Goal: Information Seeking & Learning: Find specific page/section

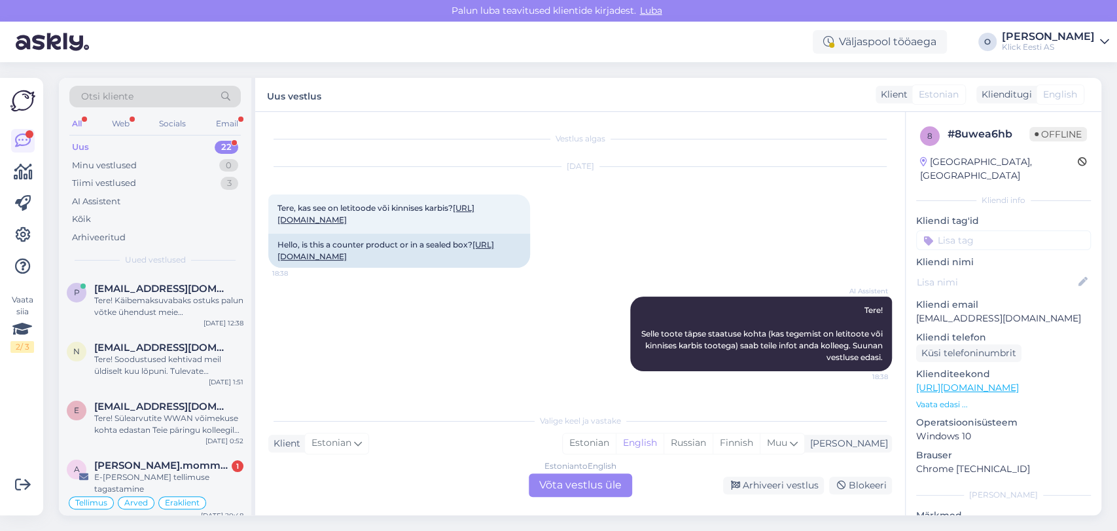
scroll to position [14, 0]
click at [124, 147] on div "Uus 22" at bounding box center [154, 147] width 171 height 18
click at [130, 279] on div "p [EMAIL_ADDRESS][DOMAIN_NAME] Tere! Käibemaksuvabaks ostuks palun võtke ühendu…" at bounding box center [155, 303] width 192 height 59
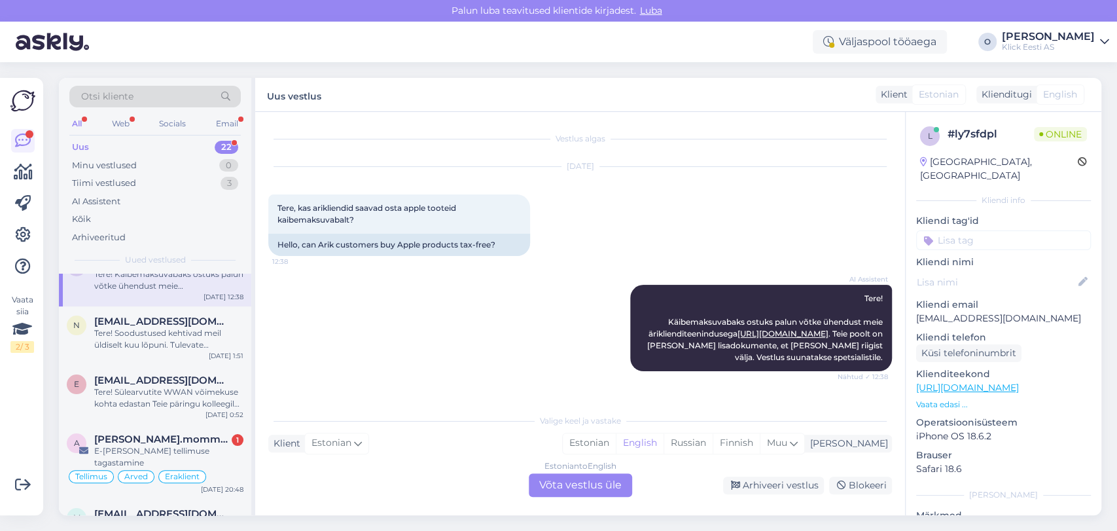
scroll to position [29, 0]
click at [141, 336] on div "Tere! Soodustused kehtivad meil üldiselt kuu lõpuni. Tulevate hinnamuudatuste k…" at bounding box center [168, 337] width 149 height 24
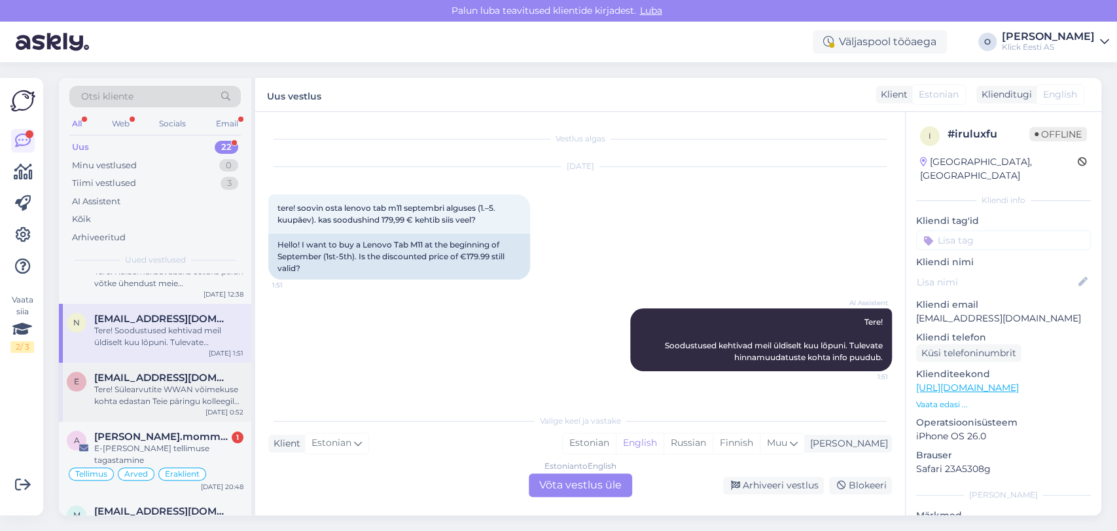
click at [139, 372] on span "[EMAIL_ADDRESS][DOMAIN_NAME]" at bounding box center [162, 378] width 136 height 12
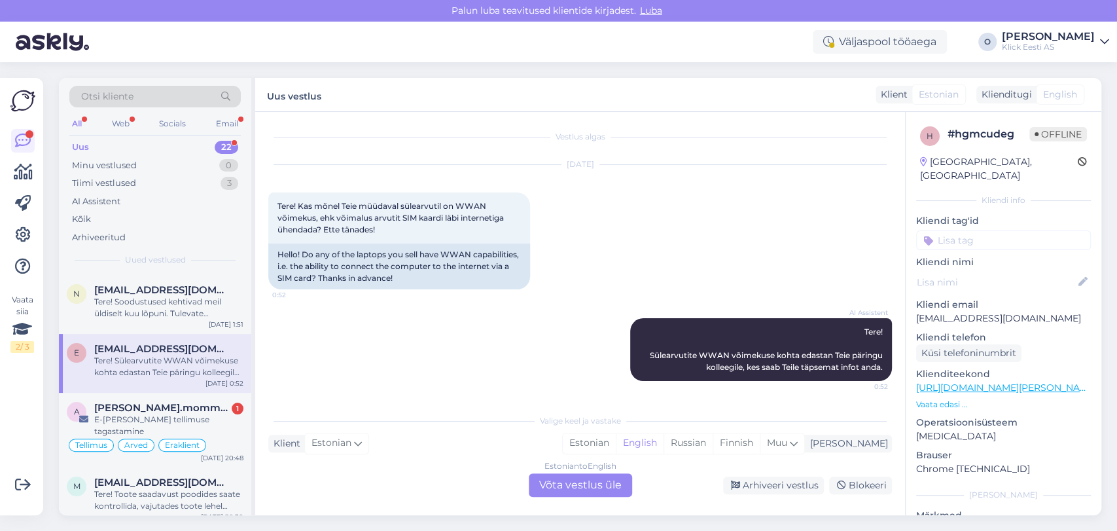
scroll to position [87, 0]
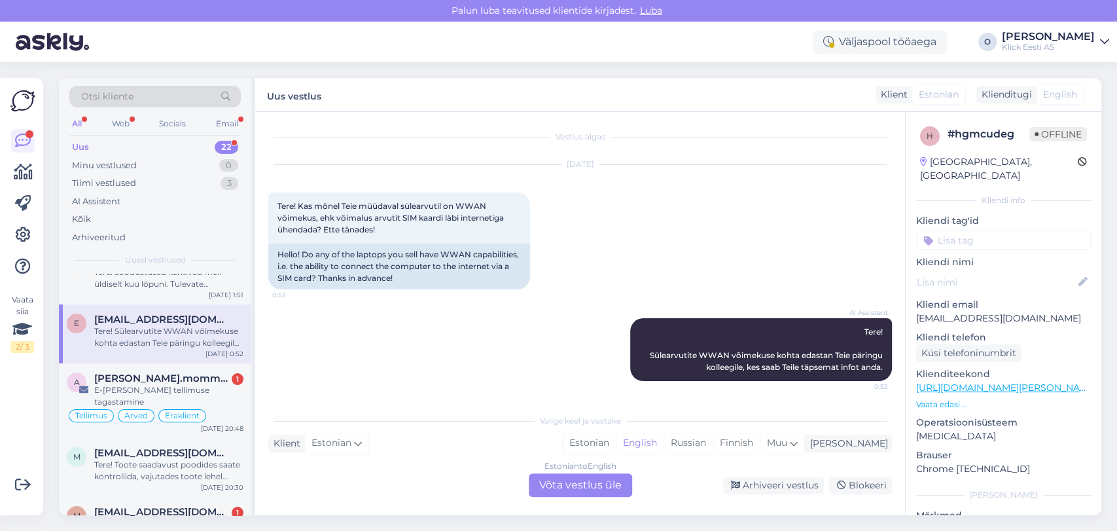
click at [139, 371] on div "a [PERSON_NAME].mommeja via [EMAIL_ADDRESS][DOMAIN_NAME] 1 E-[PERSON_NAME] tell…" at bounding box center [155, 400] width 192 height 75
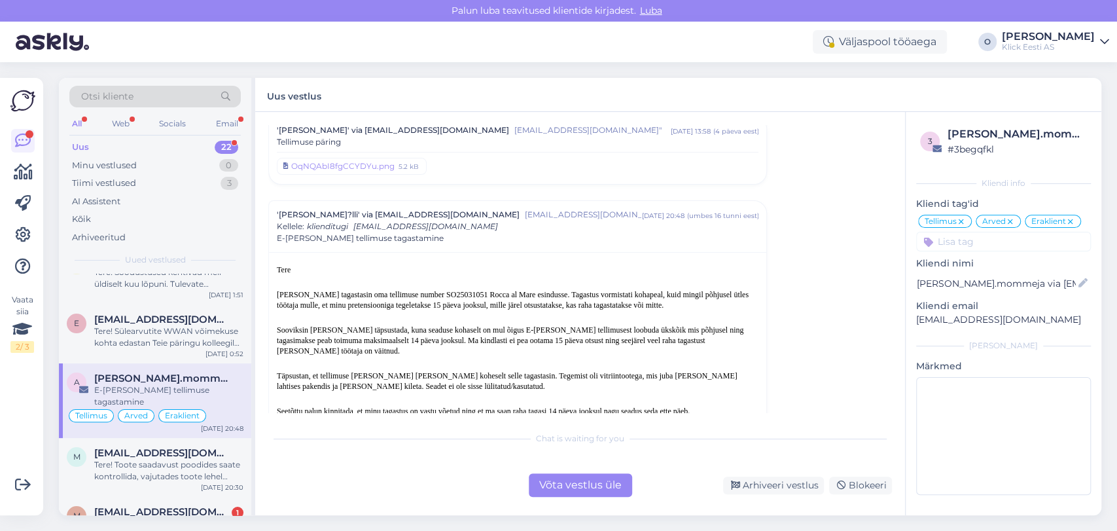
scroll to position [5108, 0]
click at [304, 437] on div "[PERSON_NAME]-Tammejuur" at bounding box center [518, 443] width 482 height 12
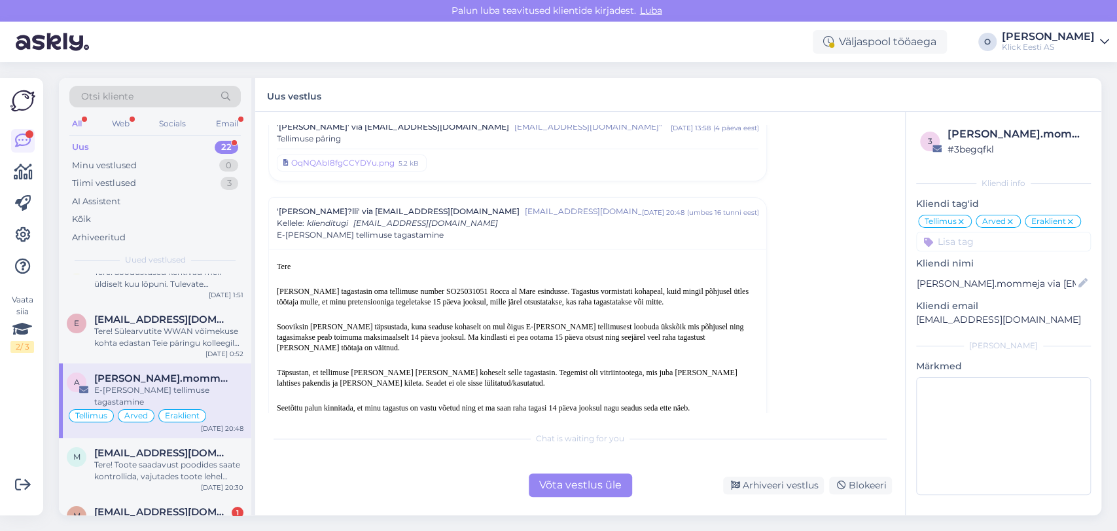
click at [304, 437] on div "[PERSON_NAME]-Tammejuur" at bounding box center [518, 443] width 482 height 12
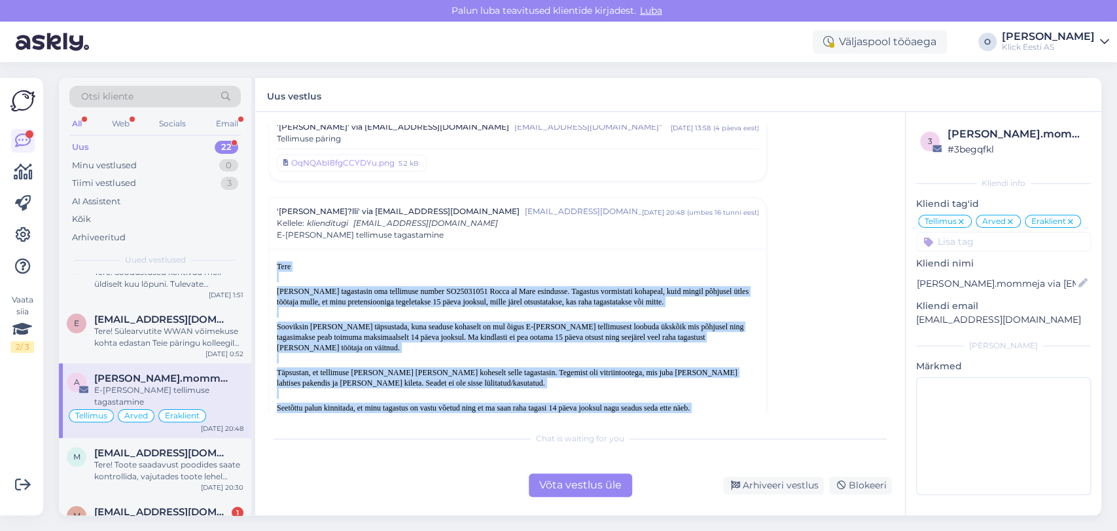
click at [304, 437] on div "[PERSON_NAME]-Tammejuur" at bounding box center [518, 443] width 482 height 12
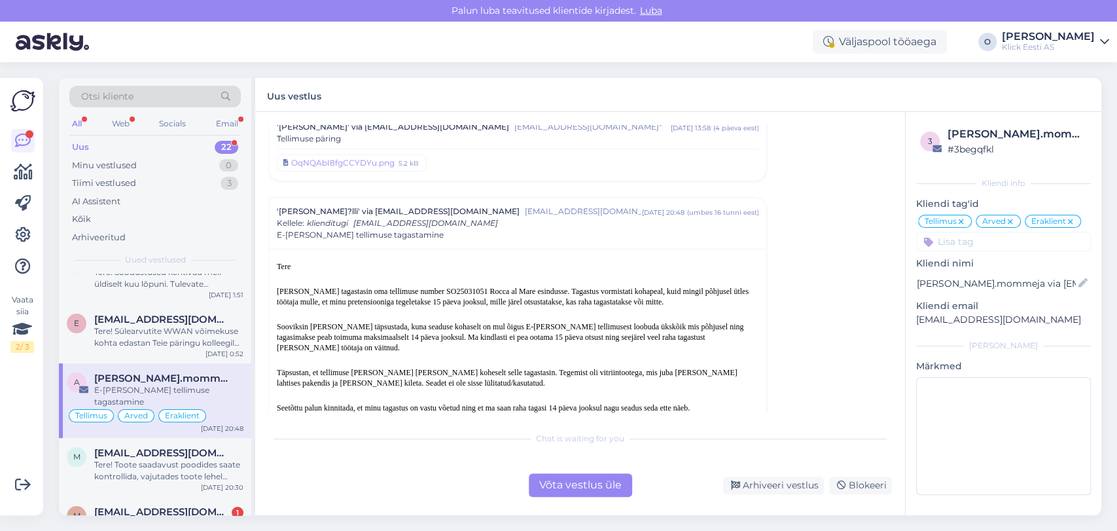
click at [304, 437] on div "[PERSON_NAME]-Tammejuur" at bounding box center [518, 443] width 482 height 12
click at [160, 447] on span "[EMAIL_ADDRESS][DOMAIN_NAME]" at bounding box center [162, 453] width 136 height 12
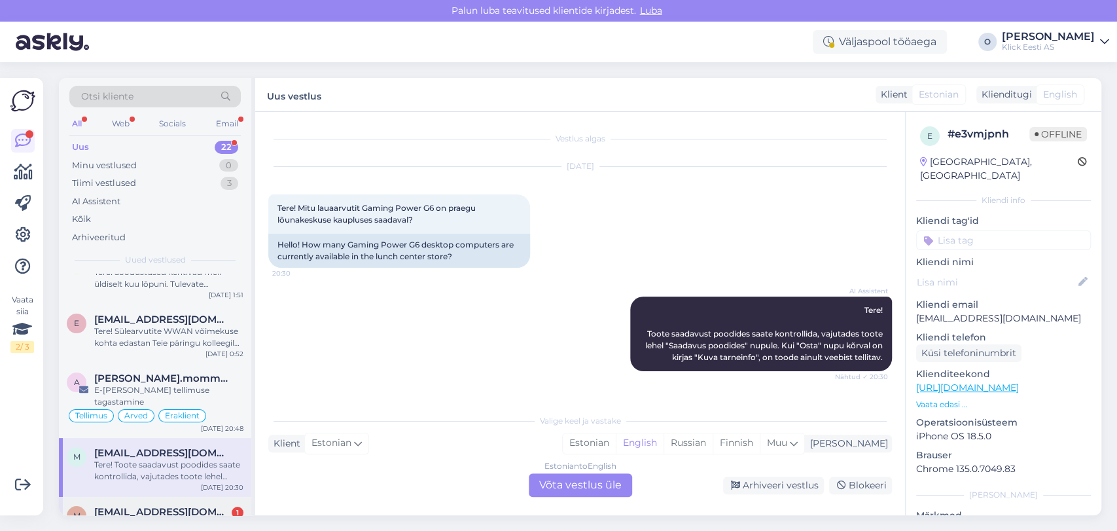
click at [148, 497] on div "m [EMAIL_ADDRESS][DOMAIN_NAME] 1 #200213785,kuna sissemaks on liiga palju hetke…" at bounding box center [155, 526] width 192 height 59
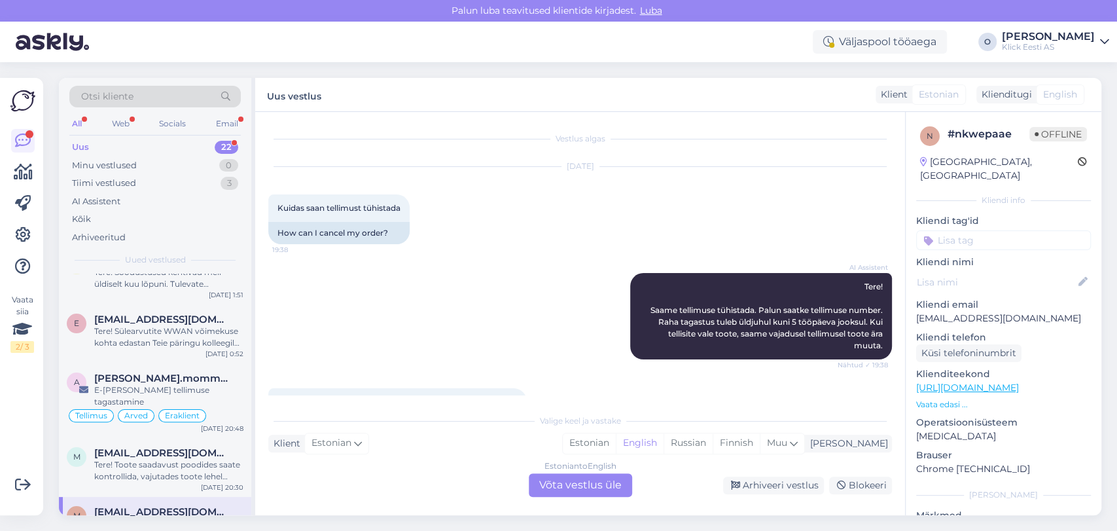
scroll to position [58, 0]
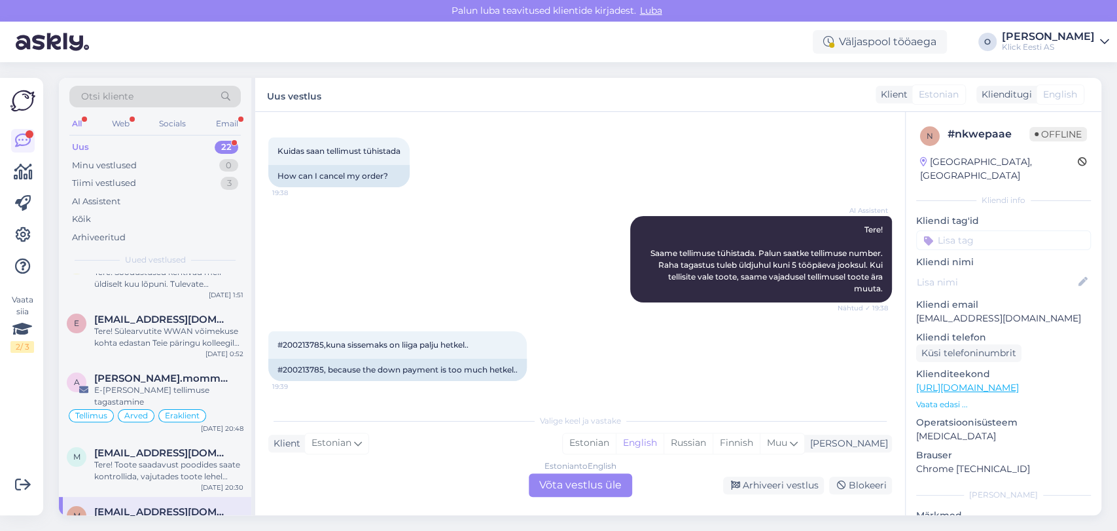
click at [217, 497] on div "m [EMAIL_ADDRESS][DOMAIN_NAME] #200213785,kuna sissemaks on liiga palju hetkel.…" at bounding box center [155, 526] width 192 height 59
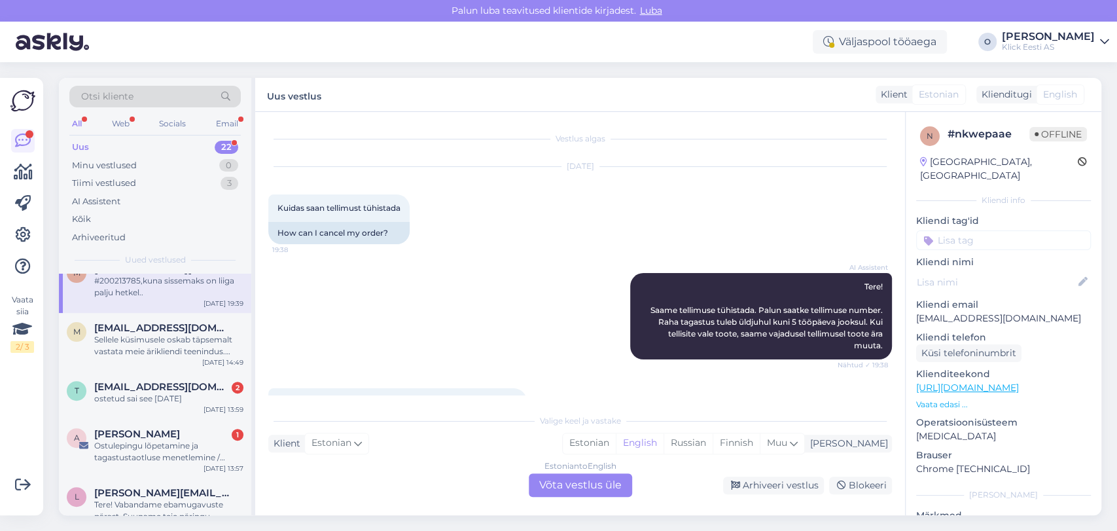
scroll to position [349, 0]
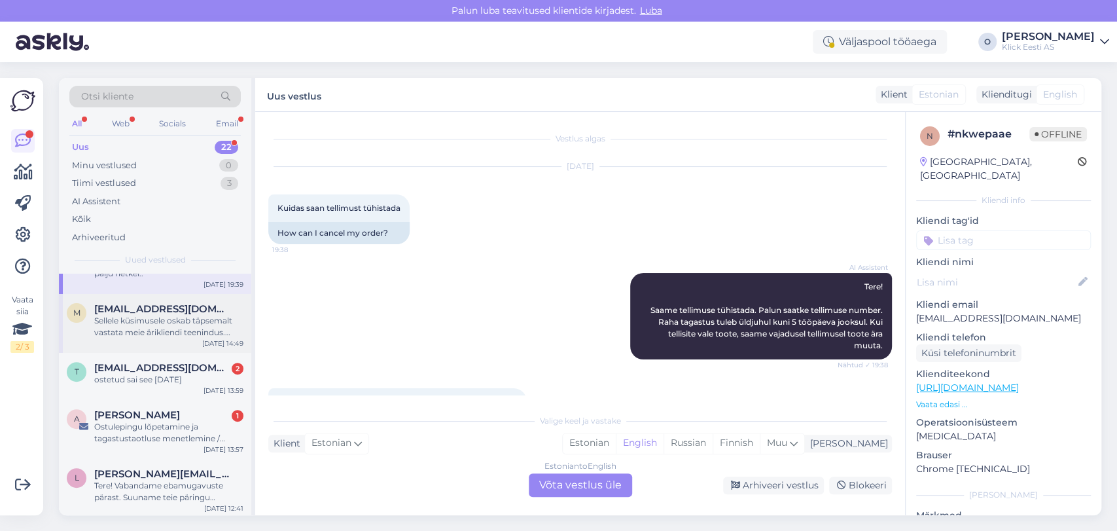
click at [162, 315] on div "Sellele küsimusele oskab täpsemalt vastata meie ärikliendi teenindus. Palun võt…" at bounding box center [168, 327] width 149 height 24
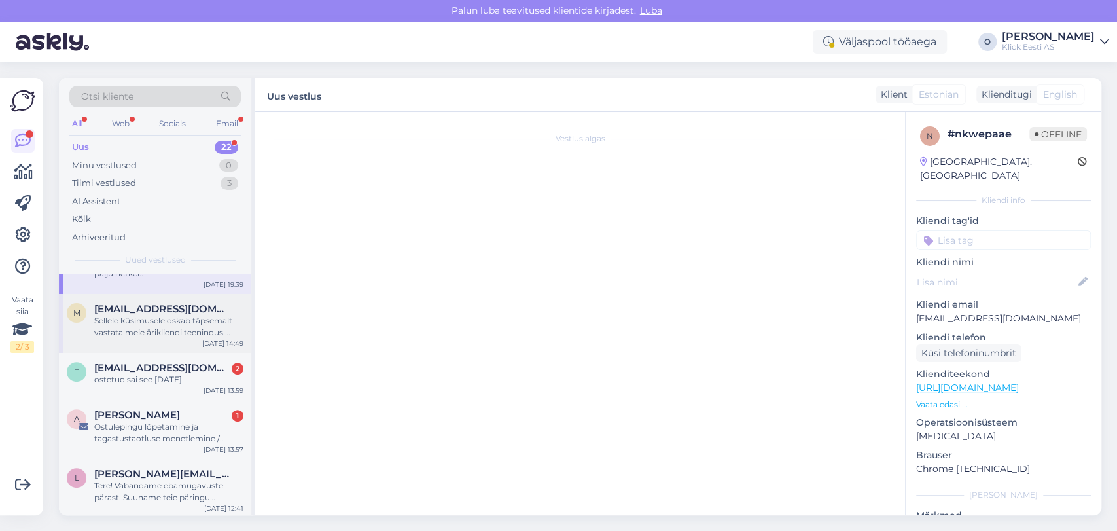
scroll to position [113, 0]
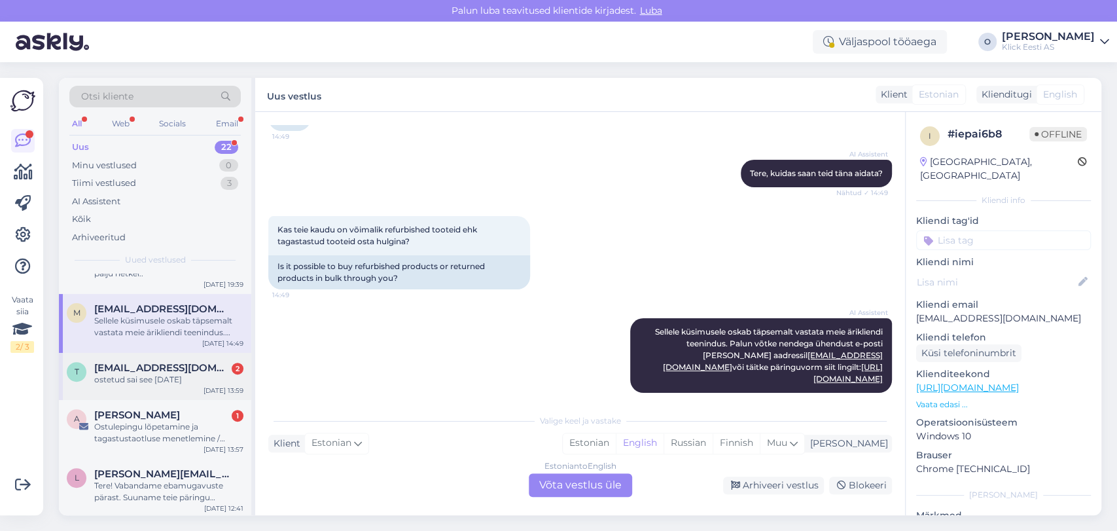
click at [139, 374] on div "ostetud sai see [DATE]" at bounding box center [168, 380] width 149 height 12
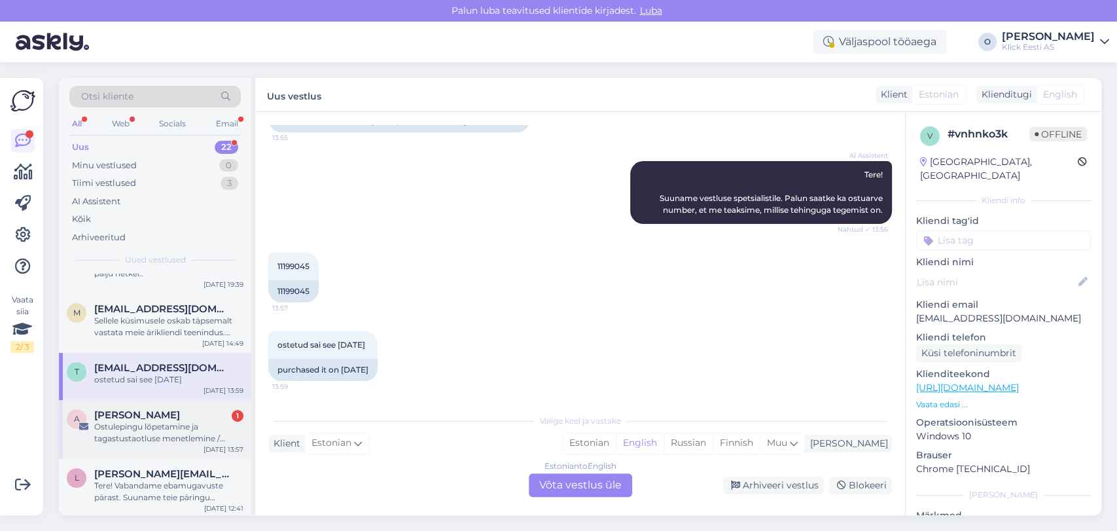
click at [135, 409] on span "[PERSON_NAME]" at bounding box center [137, 415] width 86 height 12
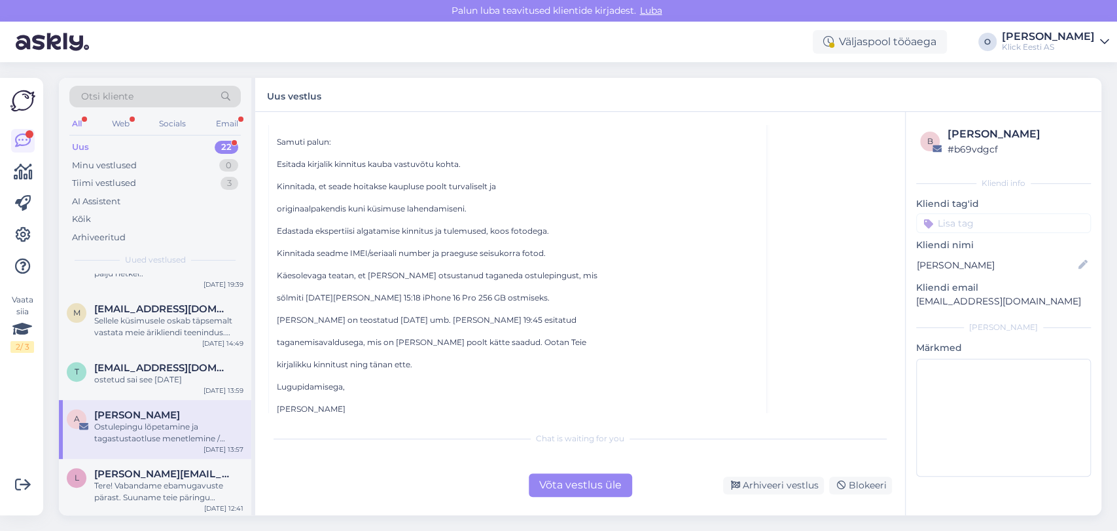
scroll to position [406, 0]
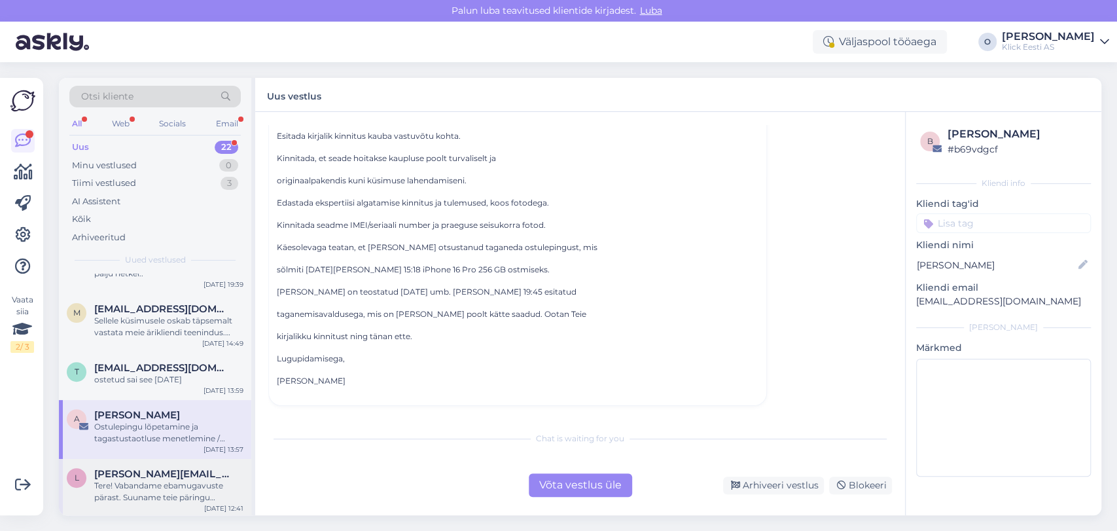
click at [158, 459] on div "l [PERSON_NAME][EMAIL_ADDRESS][DOMAIN_NAME] Tere! Vabandame ebamugavuste pärast…" at bounding box center [155, 488] width 192 height 59
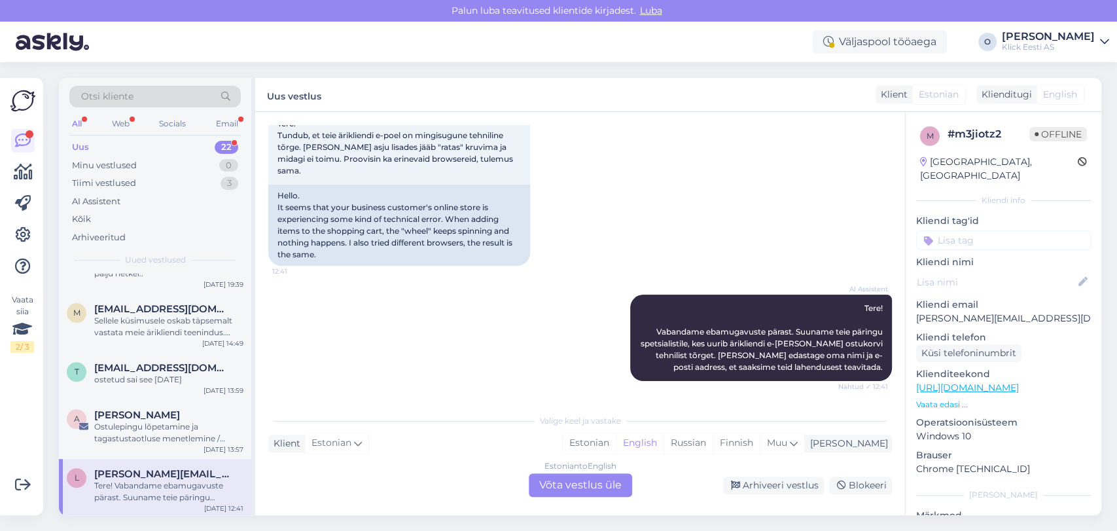
scroll to position [73, 0]
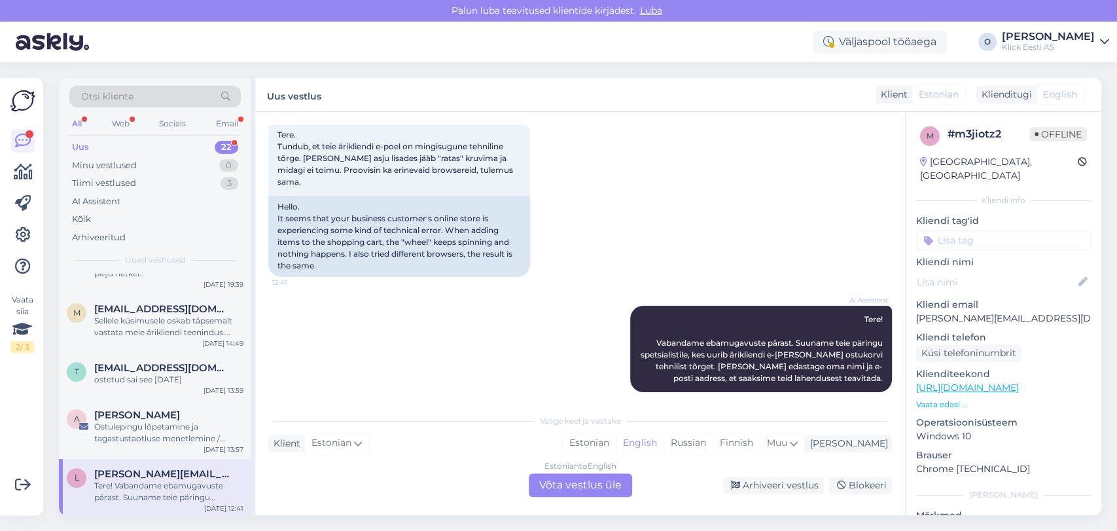
click at [200, 480] on div "Tere! Vabandame ebamugavuste pärast. Suuname teie päringu spetsialistile, kes u…" at bounding box center [168, 492] width 149 height 24
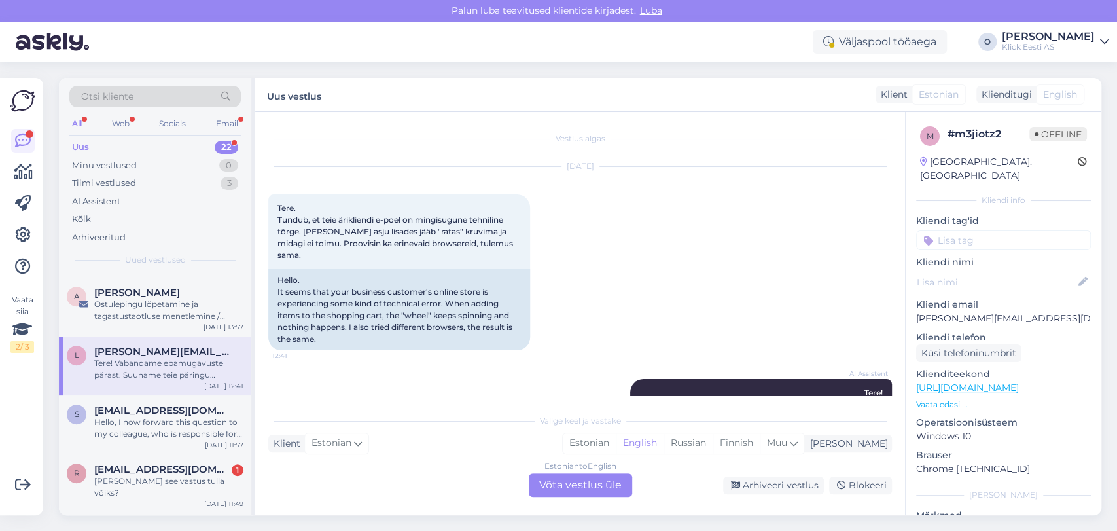
scroll to position [494, 0]
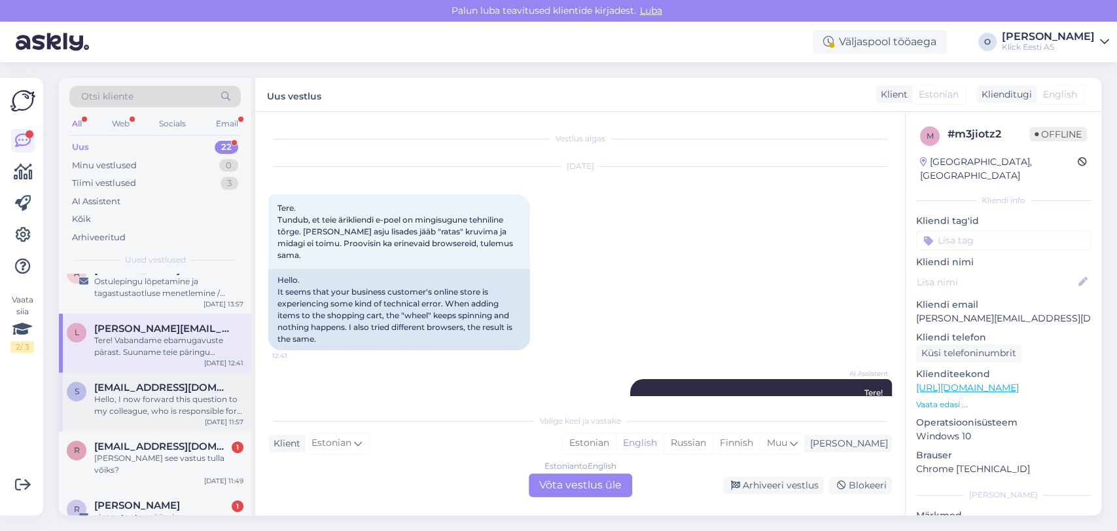
click at [186, 393] on div "Hello, I now forward this question to my colleague, who is responsible for this…" at bounding box center [168, 405] width 149 height 24
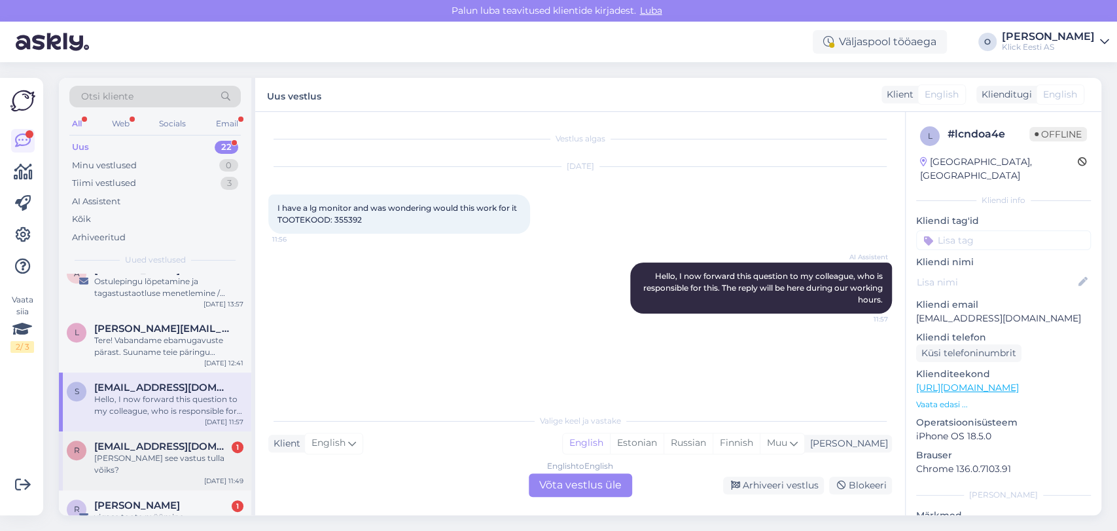
click at [175, 431] on div "r [EMAIL_ADDRESS][DOMAIN_NAME] 1 Milla see vastus tulla võiks? [DATE] 11:49" at bounding box center [155, 460] width 192 height 59
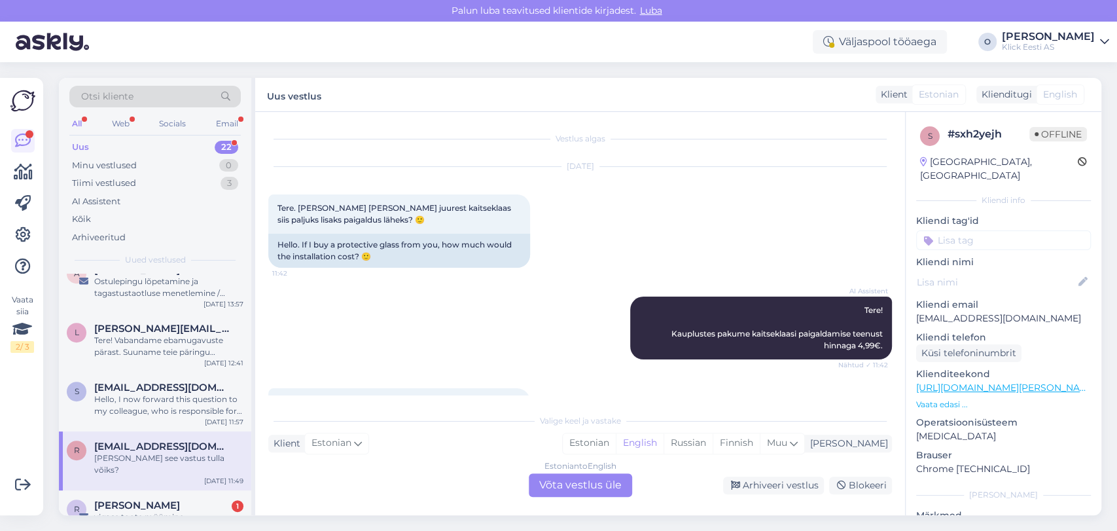
scroll to position [262, 0]
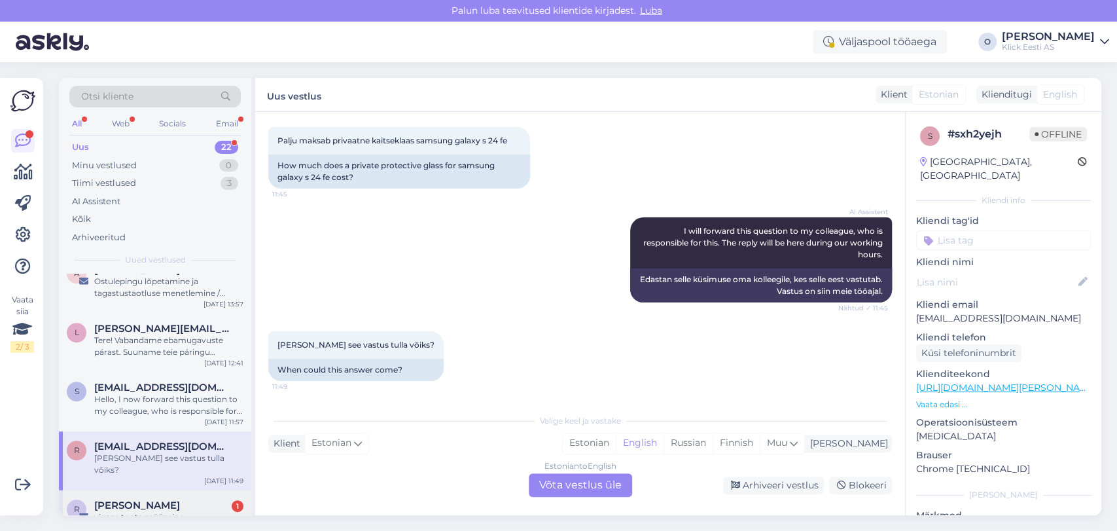
click at [157, 490] on div "R [PERSON_NAME] 1 vigase toote müümine [DATE] 11:45" at bounding box center [155, 513] width 192 height 47
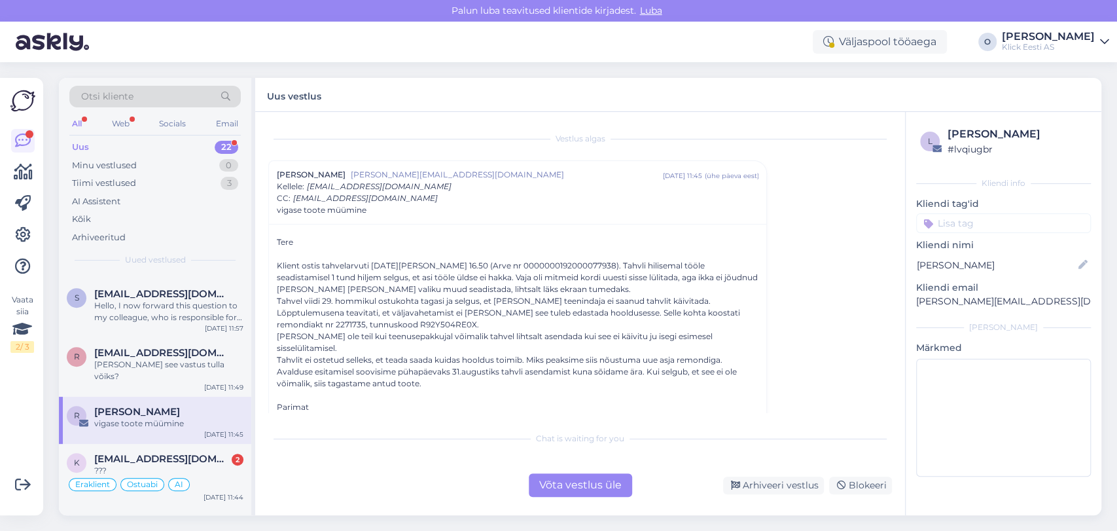
scroll to position [611, 0]
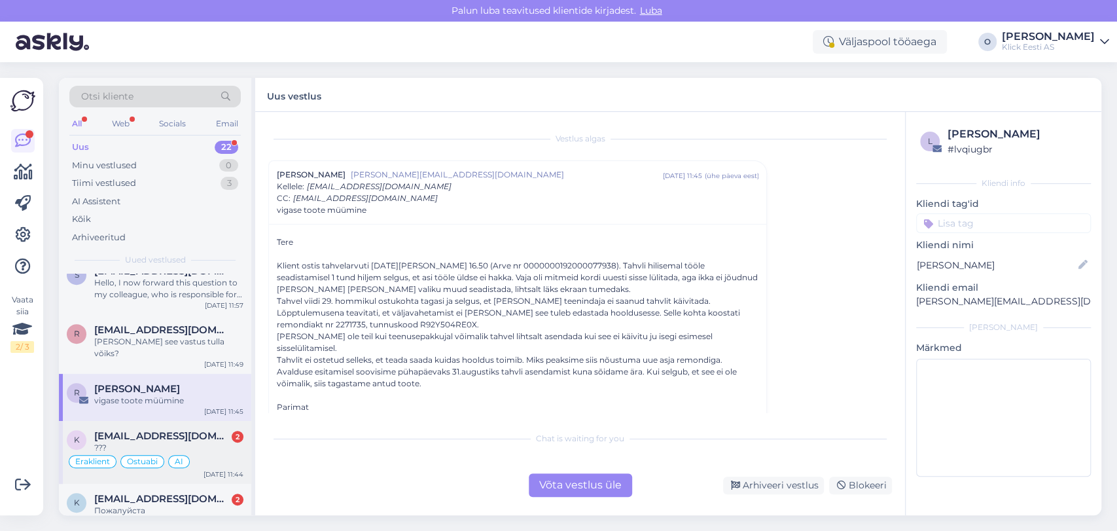
click at [160, 421] on div "k [EMAIL_ADDRESS][DOMAIN_NAME] 2 ??? Eraklient Ostuabi AI [DATE] 11:44" at bounding box center [155, 452] width 192 height 63
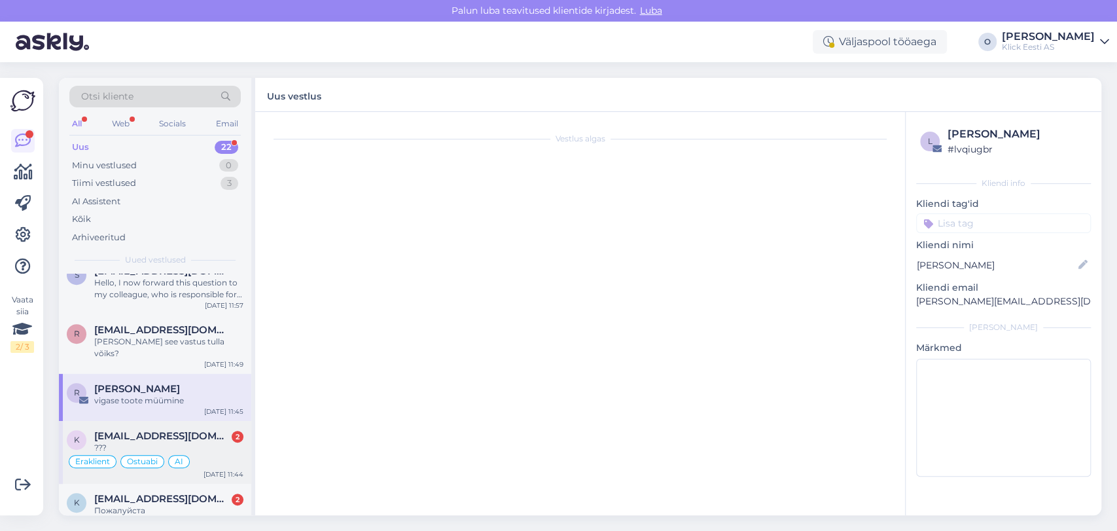
scroll to position [2038, 0]
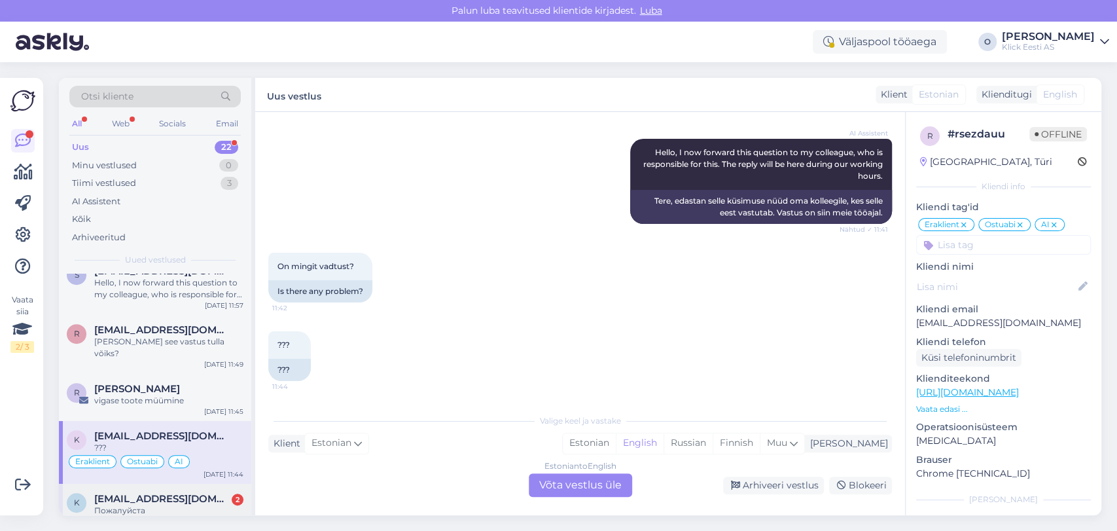
click at [160, 493] on span "[EMAIL_ADDRESS][DOMAIN_NAME]" at bounding box center [162, 499] width 136 height 12
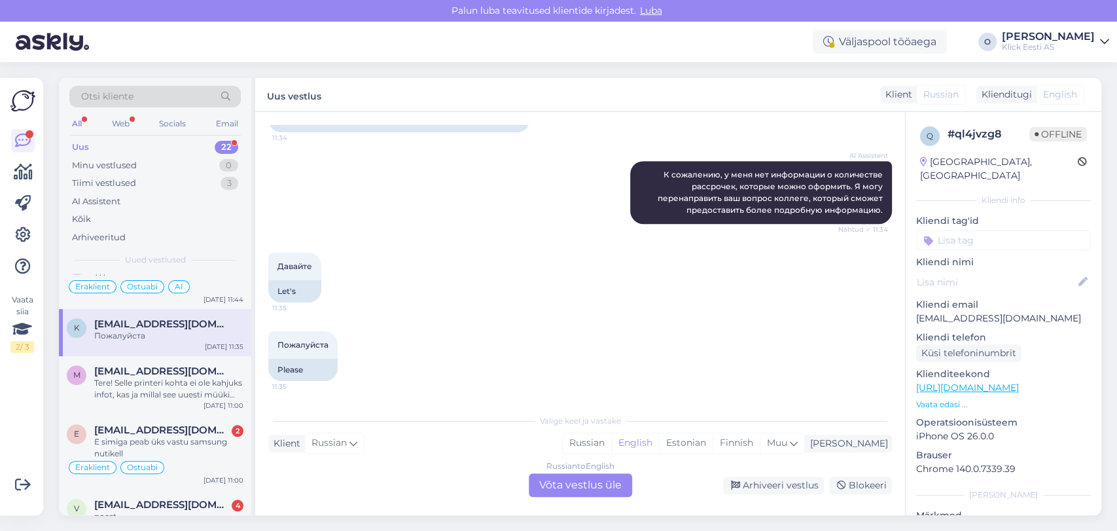
scroll to position [756, 0]
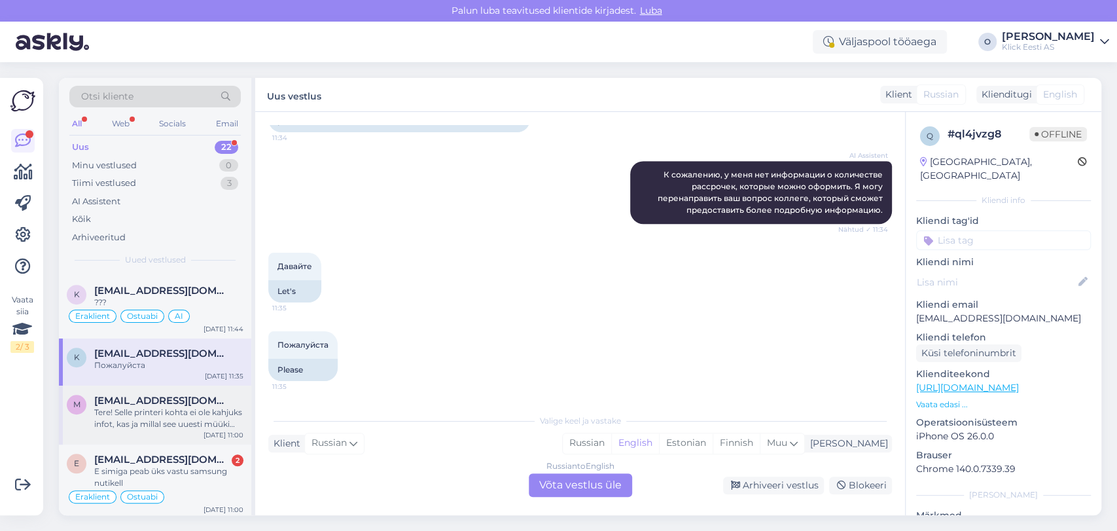
click at [147, 406] on div "Tere! Selle printeri kohta ei ole kahjuks infot, kas ja millal see uuesti müüki…" at bounding box center [168, 418] width 149 height 24
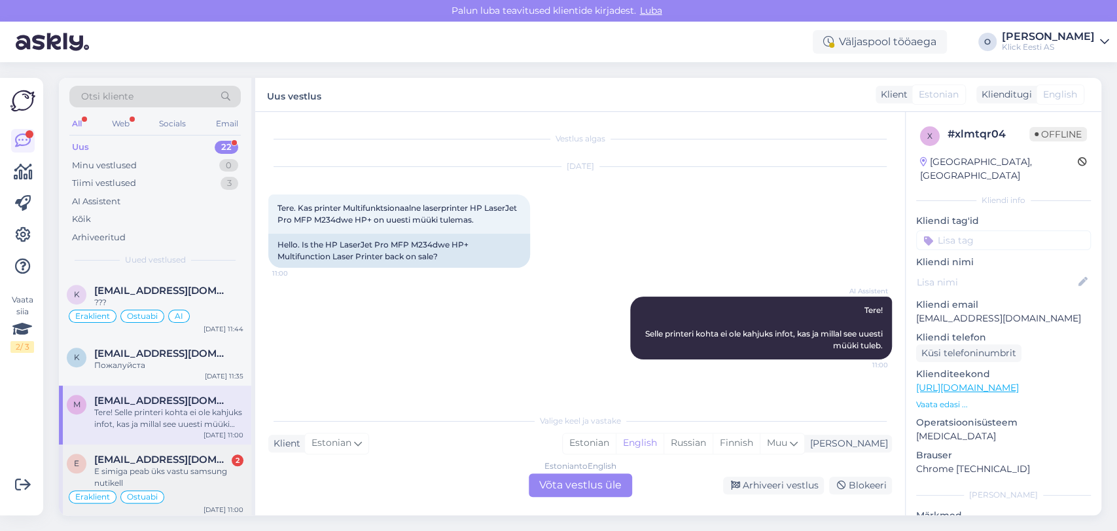
click at [131, 454] on span "[EMAIL_ADDRESS][DOMAIN_NAME]" at bounding box center [162, 460] width 136 height 12
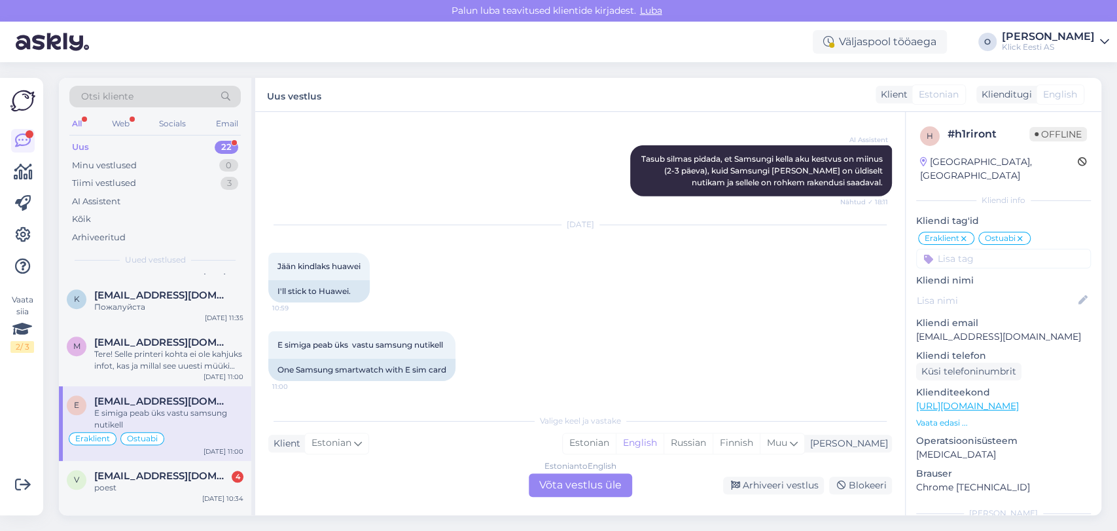
scroll to position [843, 0]
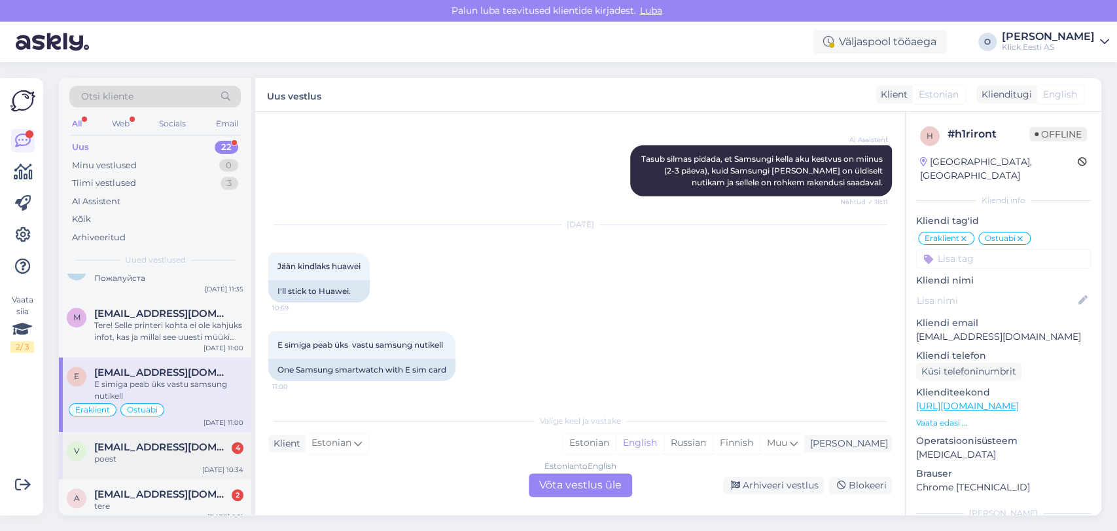
click at [116, 441] on div "v [EMAIL_ADDRESS][DOMAIN_NAME] 4 poest [DATE] 10:34" at bounding box center [155, 455] width 192 height 47
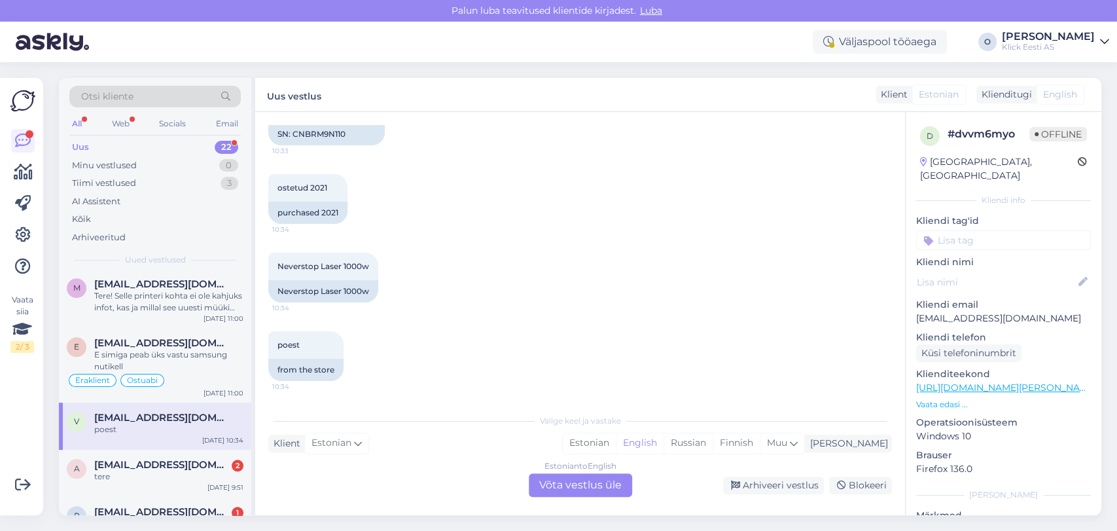
scroll to position [901, 0]
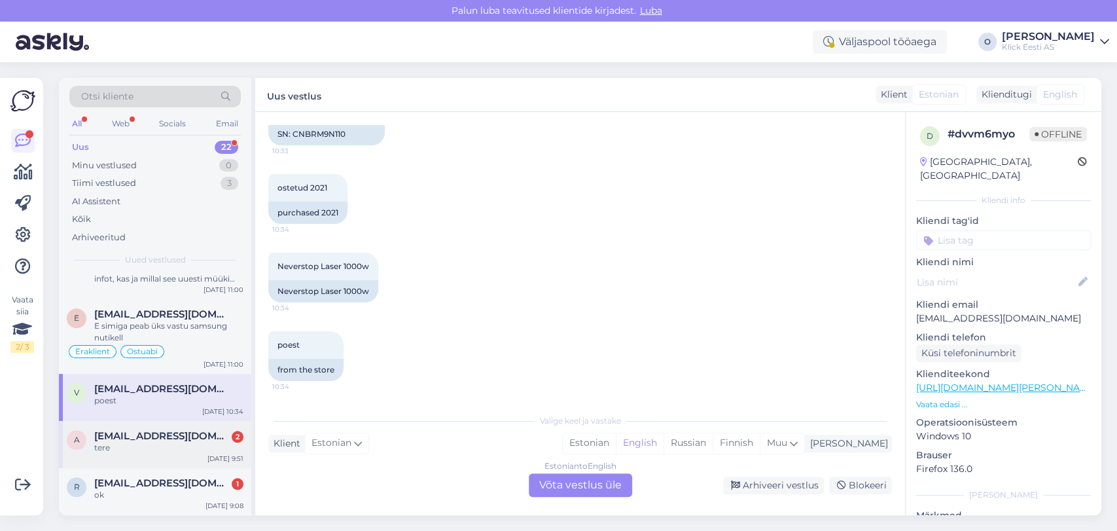
click at [113, 442] on div "tere" at bounding box center [168, 448] width 149 height 12
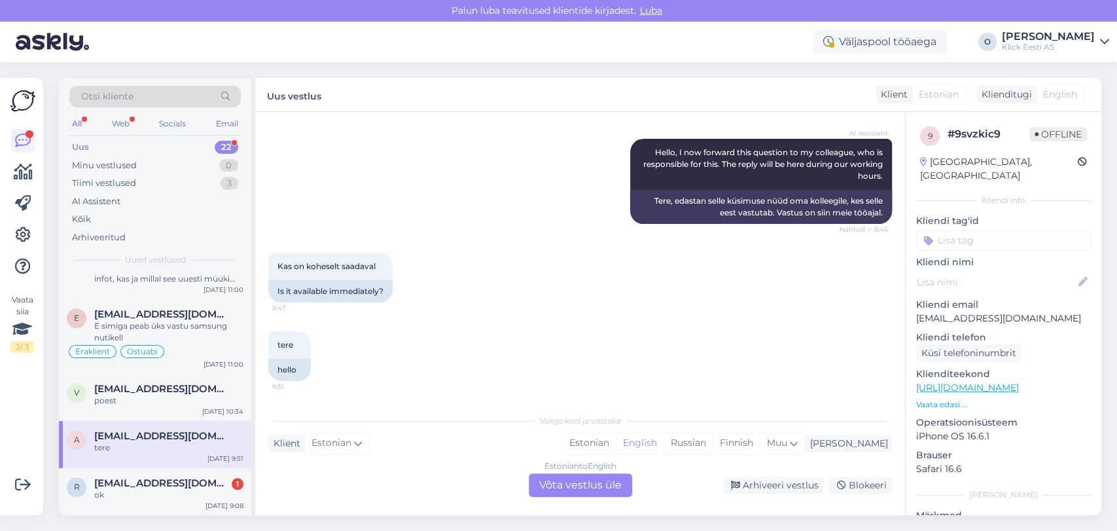
scroll to position [931, 0]
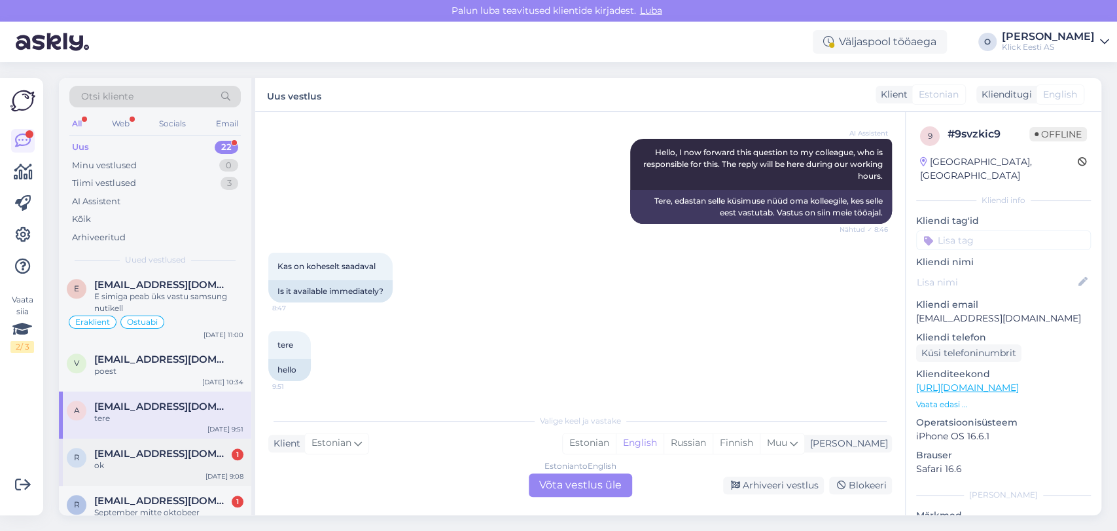
click at [113, 448] on span "[EMAIL_ADDRESS][DOMAIN_NAME]" at bounding box center [162, 454] width 136 height 12
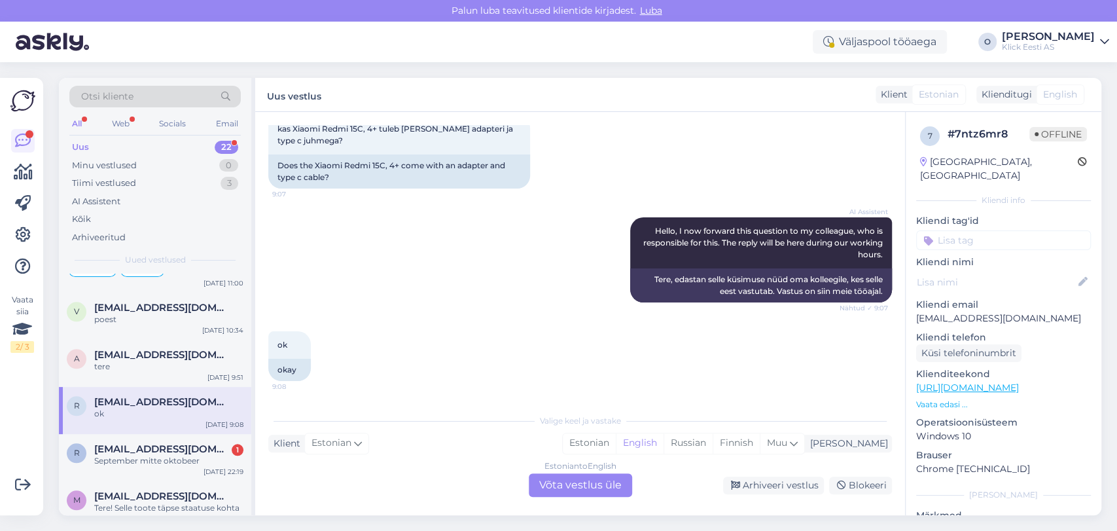
scroll to position [983, 0]
click at [113, 442] on span "[EMAIL_ADDRESS][DOMAIN_NAME]" at bounding box center [162, 448] width 136 height 12
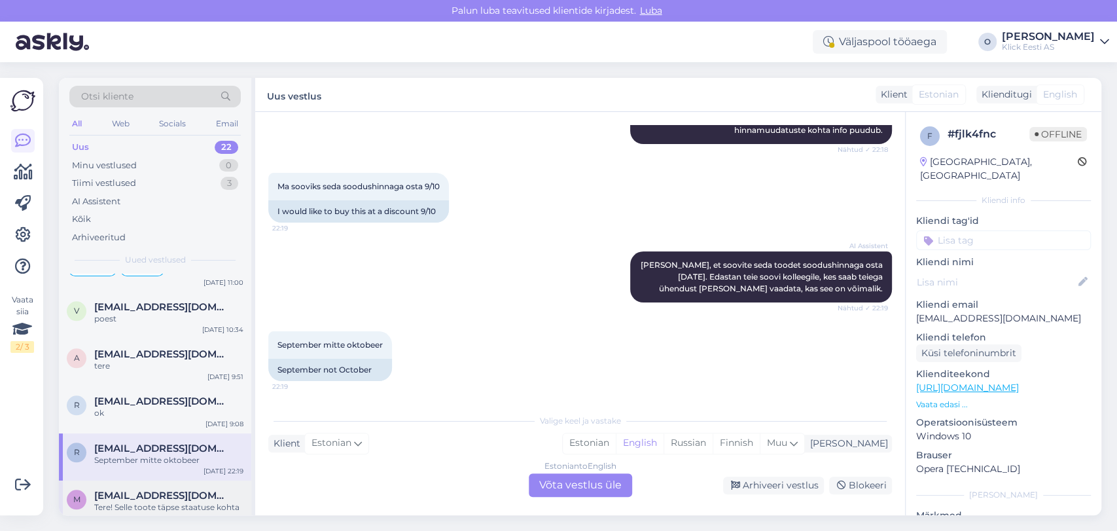
click at [126, 501] on div "Tere! Selle toote täpse staatuse kohta (kas tegemist on letitoote või kinnises …" at bounding box center [168, 513] width 149 height 24
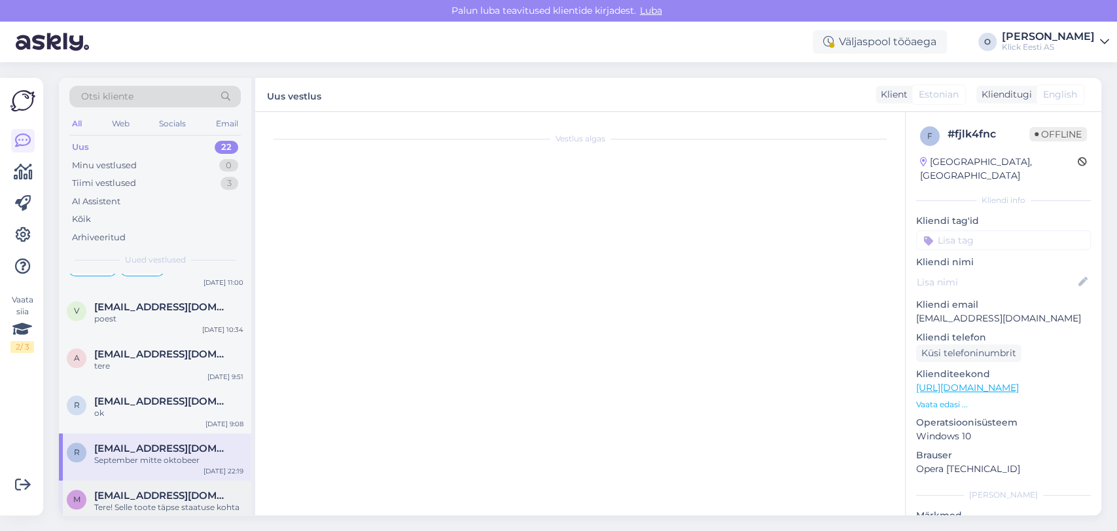
scroll to position [14, 0]
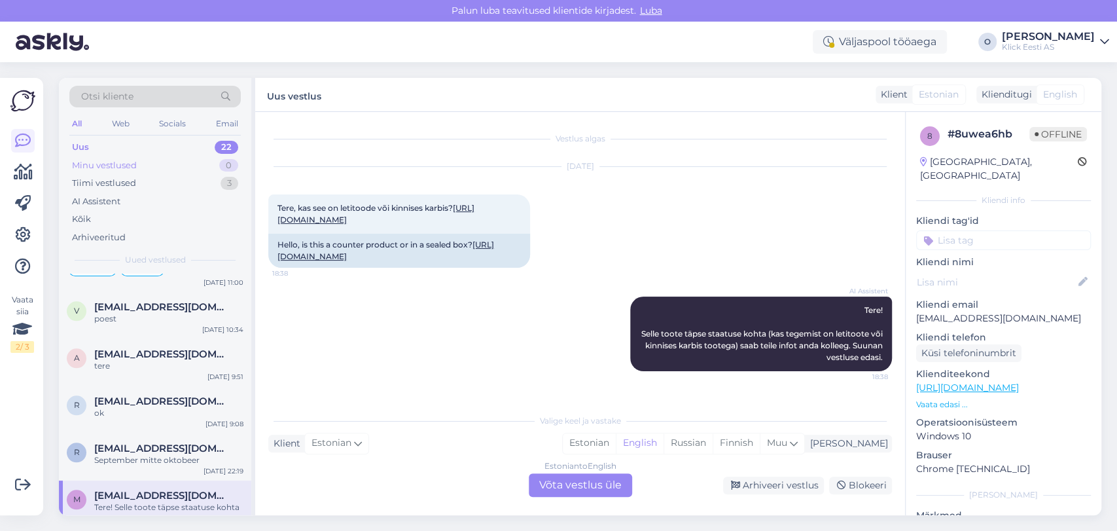
click at [156, 169] on div "Minu vestlused 0" at bounding box center [154, 165] width 171 height 18
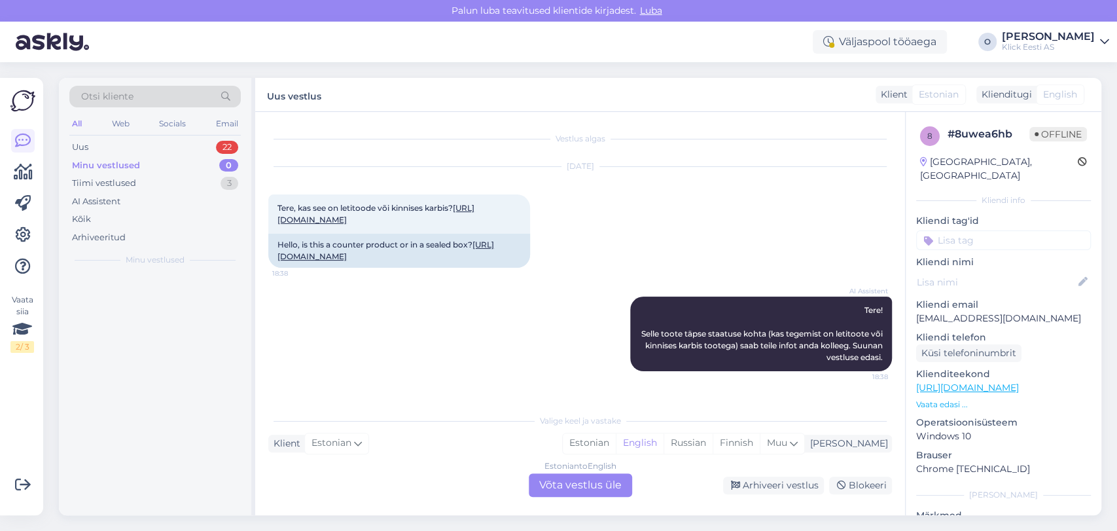
scroll to position [0, 0]
click at [156, 169] on div "Minu vestlused 0" at bounding box center [154, 165] width 171 height 18
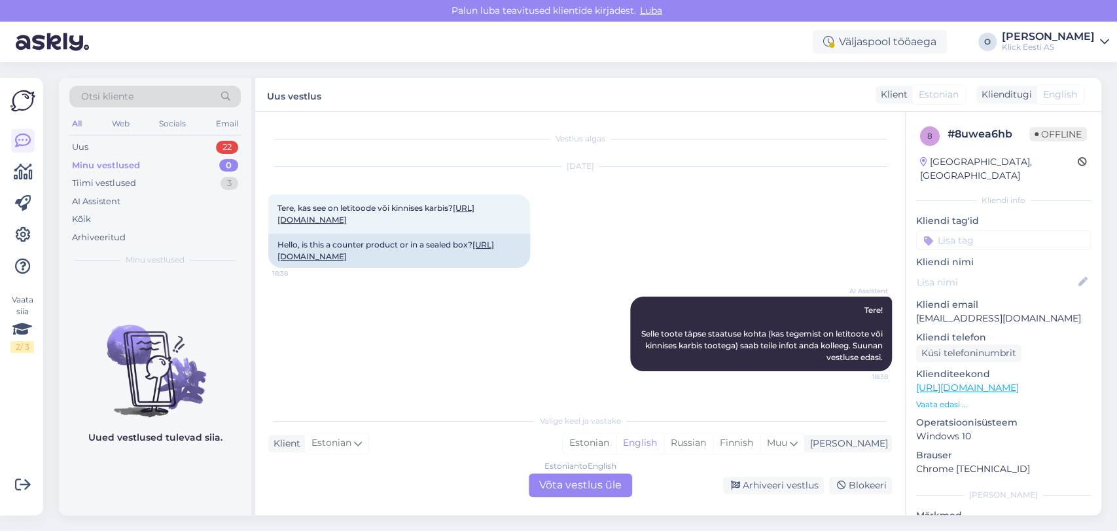
click at [156, 169] on div "Minu vestlused 0" at bounding box center [154, 165] width 171 height 18
